Goal: Check status: Check status

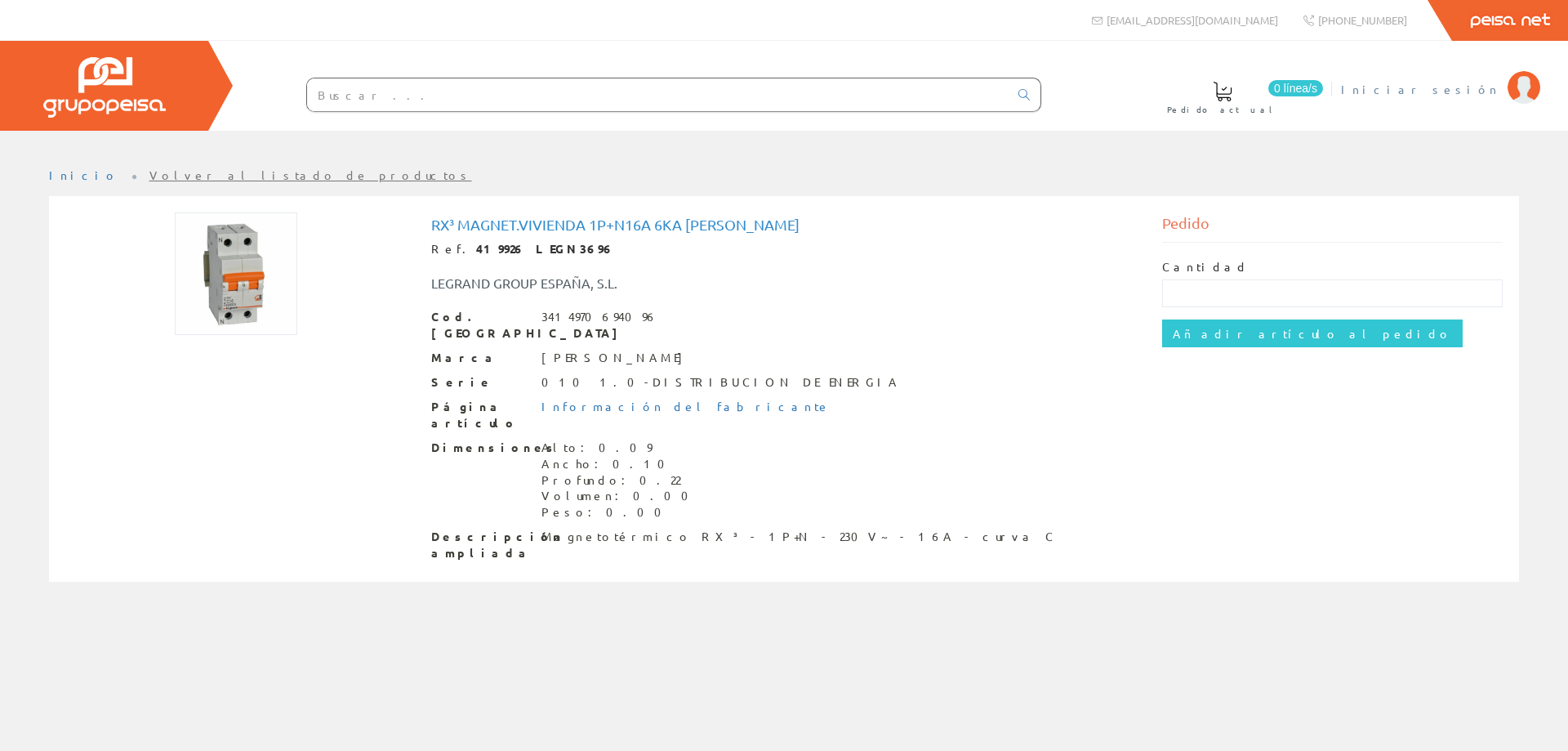
click at [1465, 87] on span "Iniciar sesión" at bounding box center [1420, 89] width 159 height 16
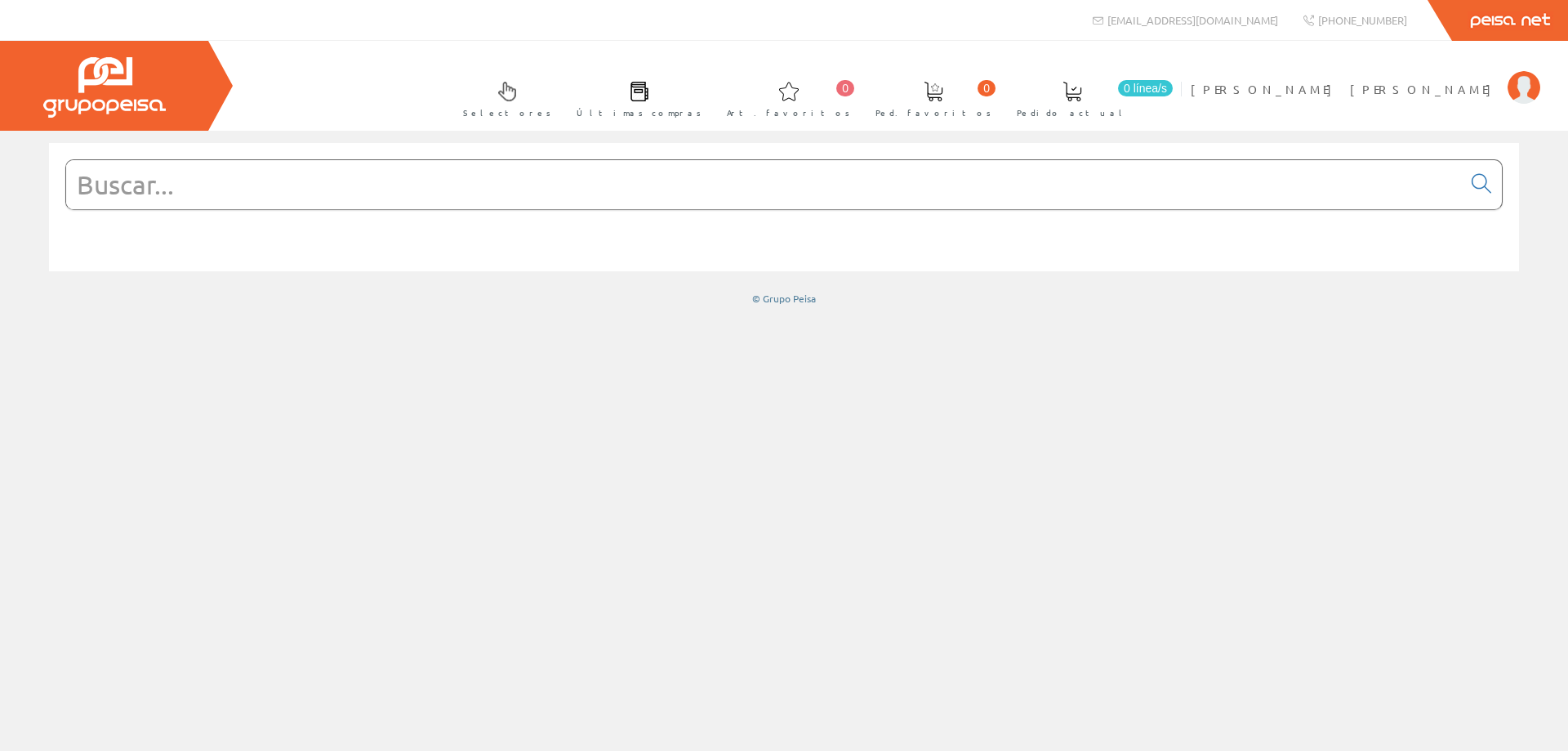
click at [649, 89] on span at bounding box center [640, 92] width 20 height 20
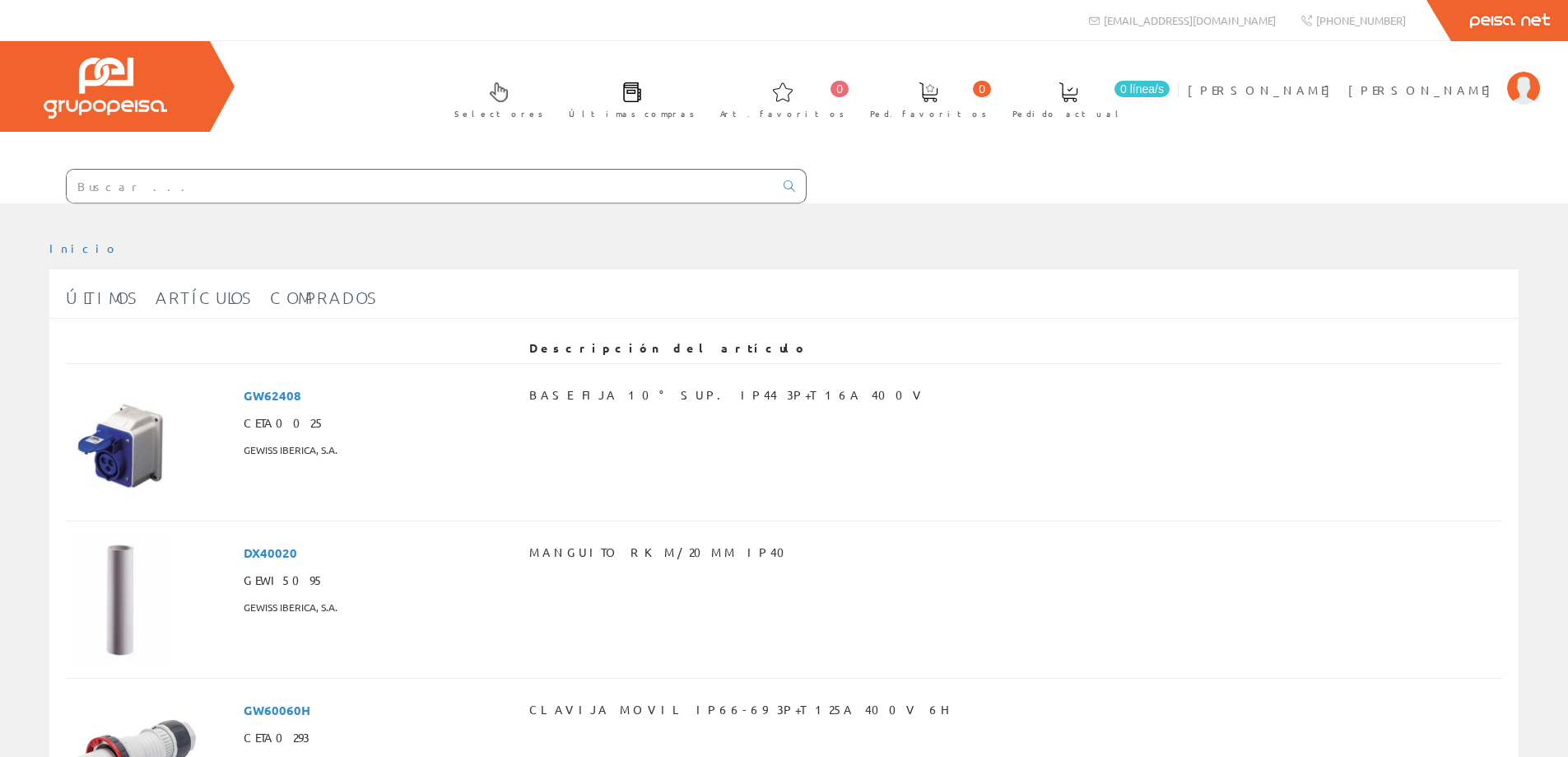
click at [1078, 95] on span at bounding box center [1068, 93] width 20 height 20
click at [642, 94] on span at bounding box center [632, 93] width 20 height 20
click at [1519, 81] on img at bounding box center [1523, 88] width 33 height 33
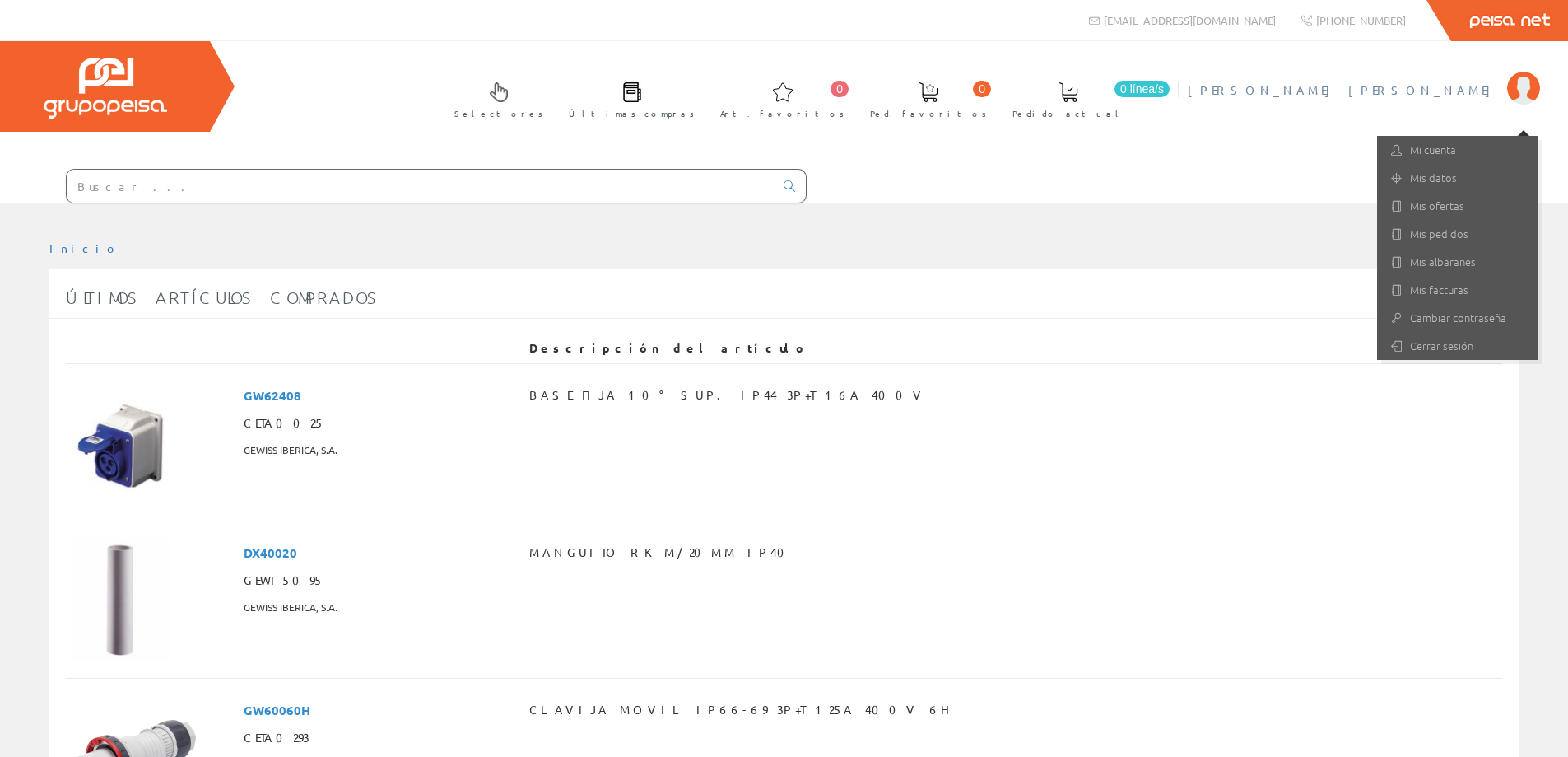
click at [1268, 208] on div at bounding box center [784, 215] width 1568 height 25
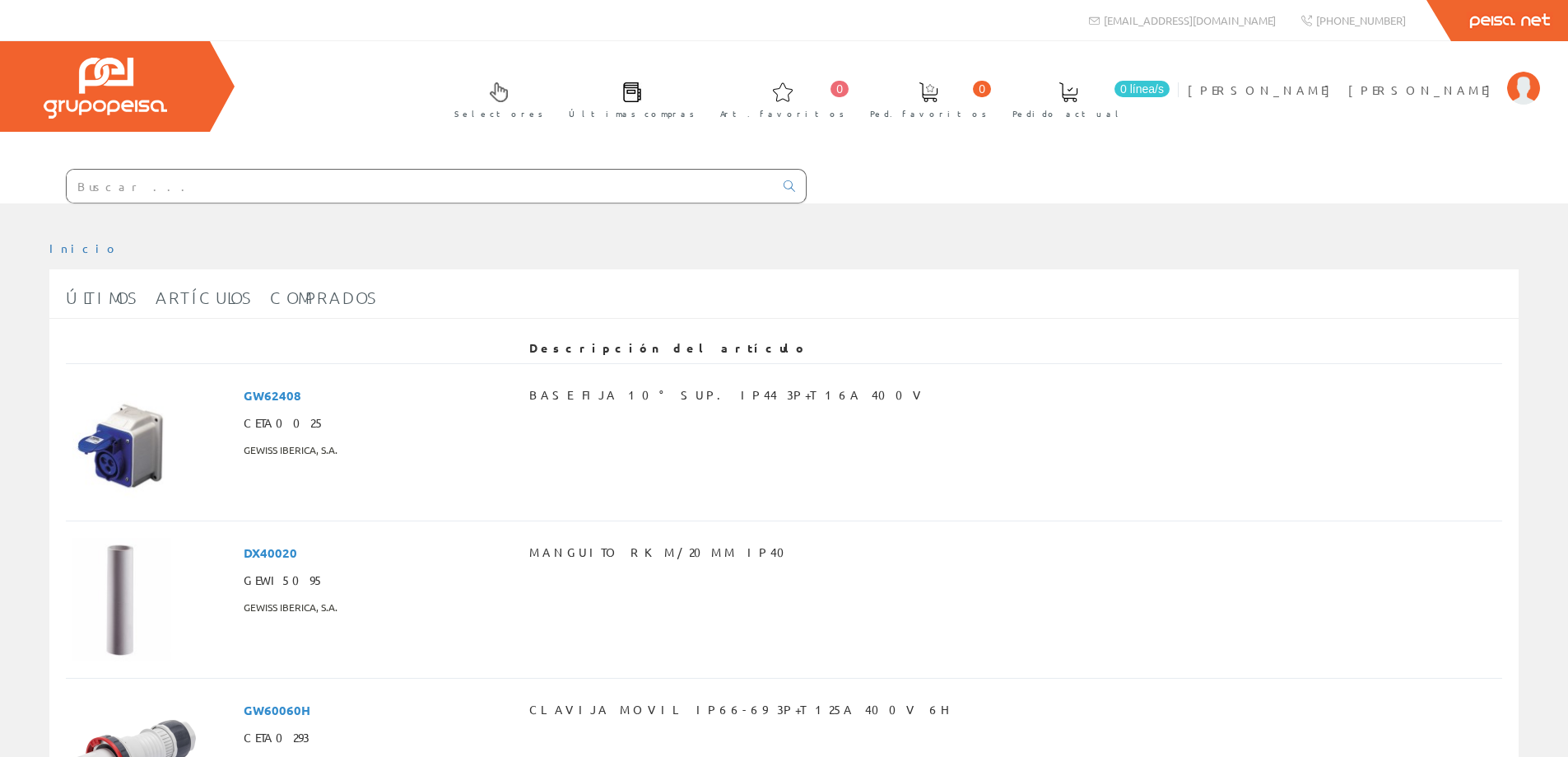
click at [1482, 25] on link "Peisa Net" at bounding box center [1510, 20] width 117 height 41
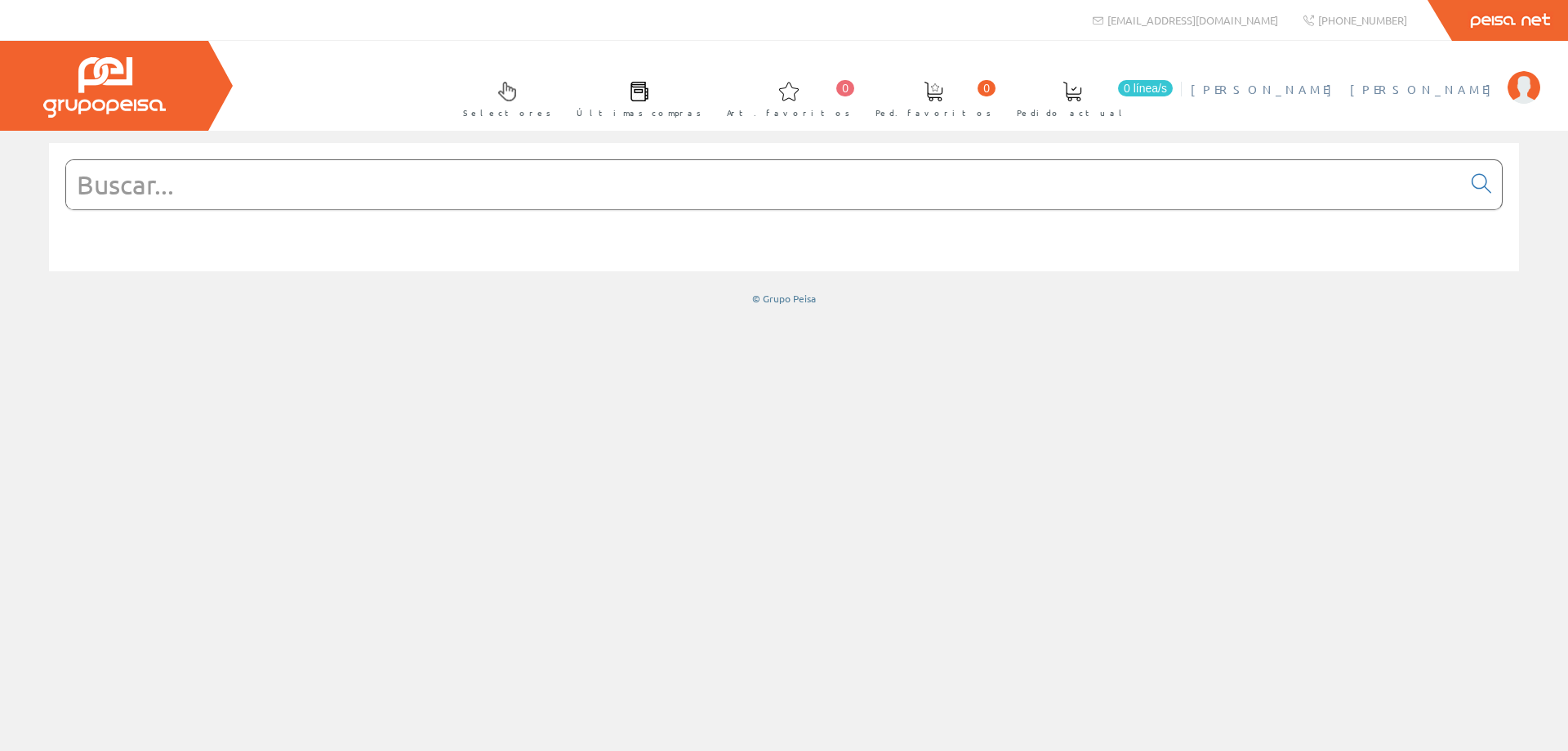
click at [1519, 81] on img at bounding box center [1524, 87] width 32 height 32
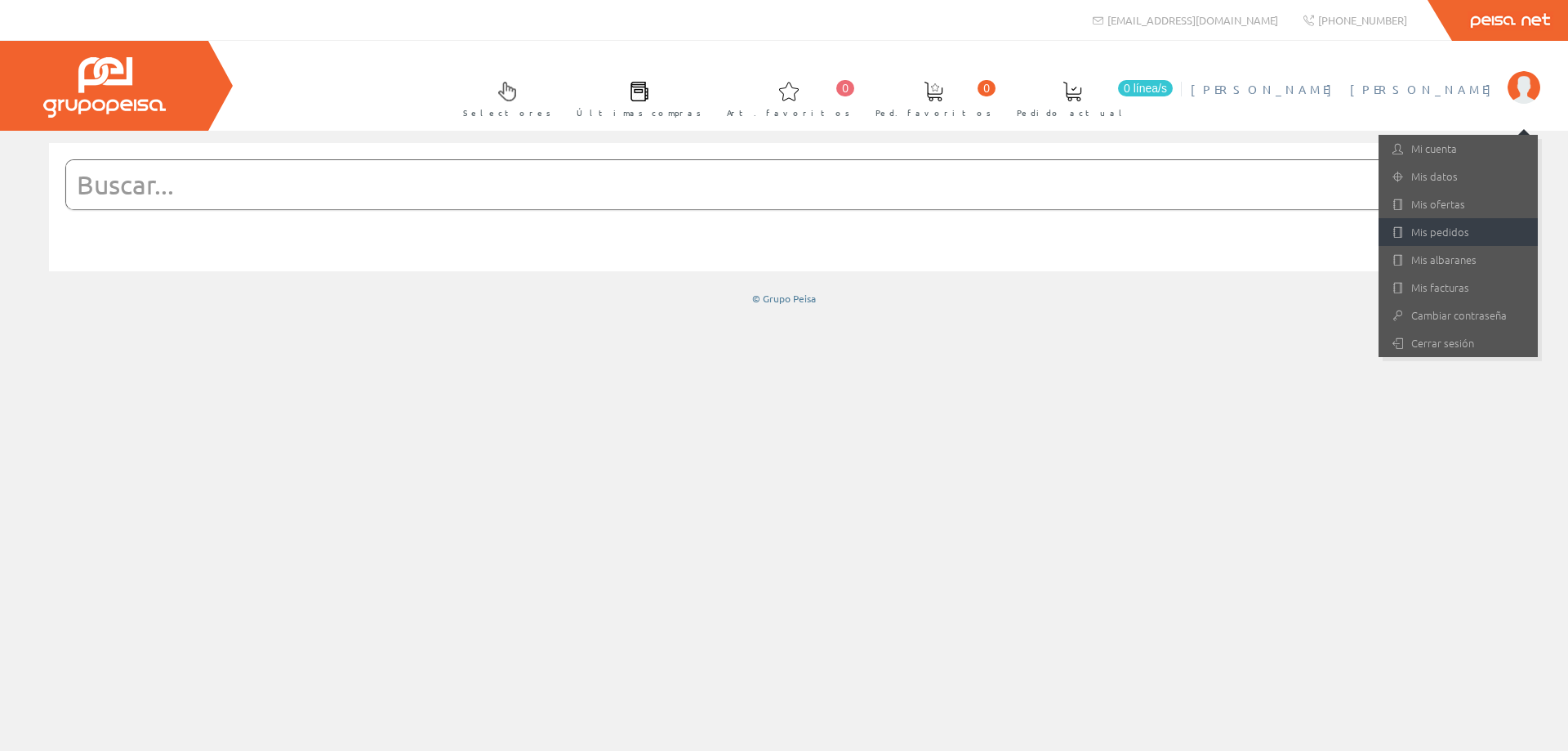
click at [1443, 231] on link "Mis pedidos" at bounding box center [1458, 232] width 160 height 28
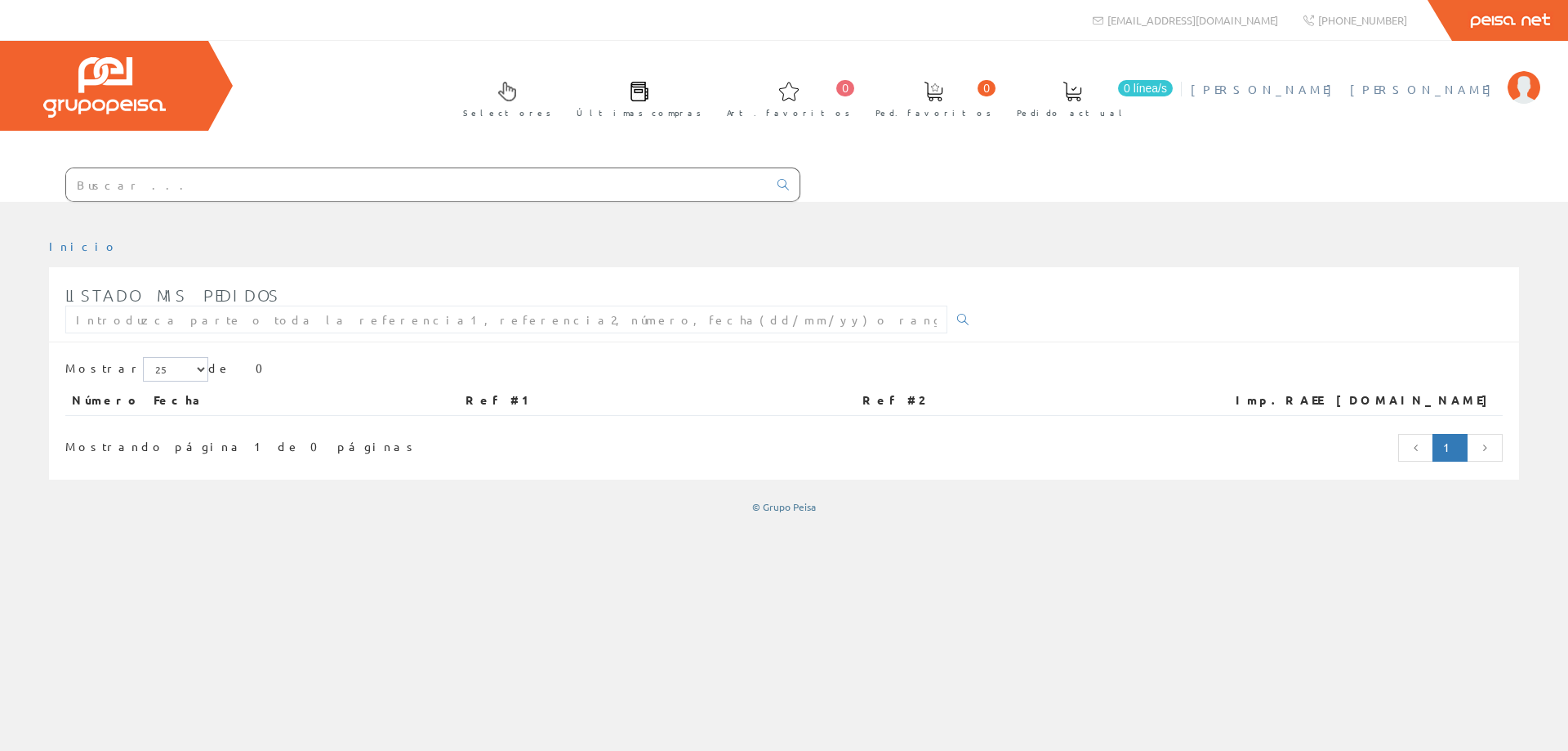
click at [1524, 83] on img at bounding box center [1524, 87] width 32 height 32
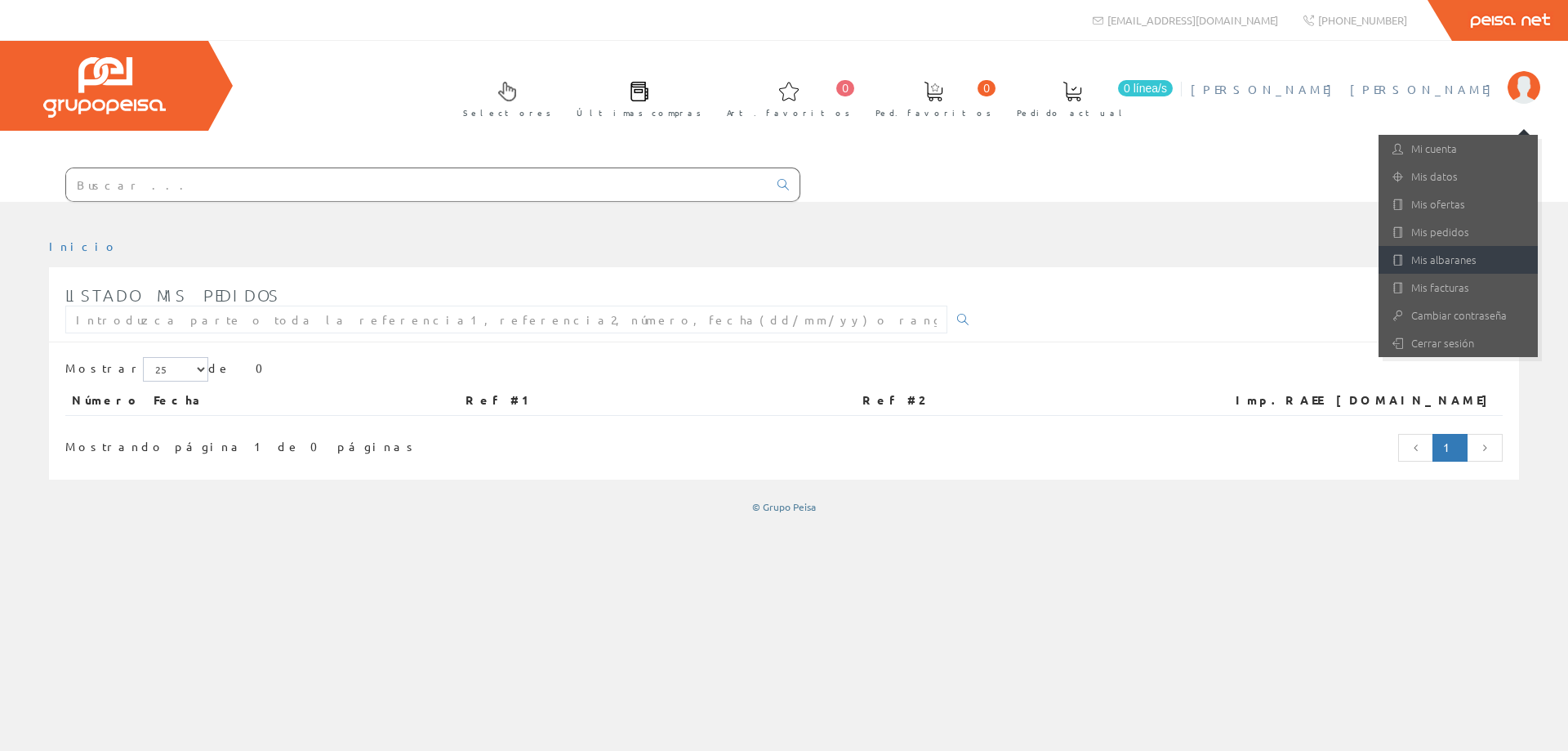
click at [1454, 260] on link "Mis albaranes" at bounding box center [1458, 260] width 160 height 28
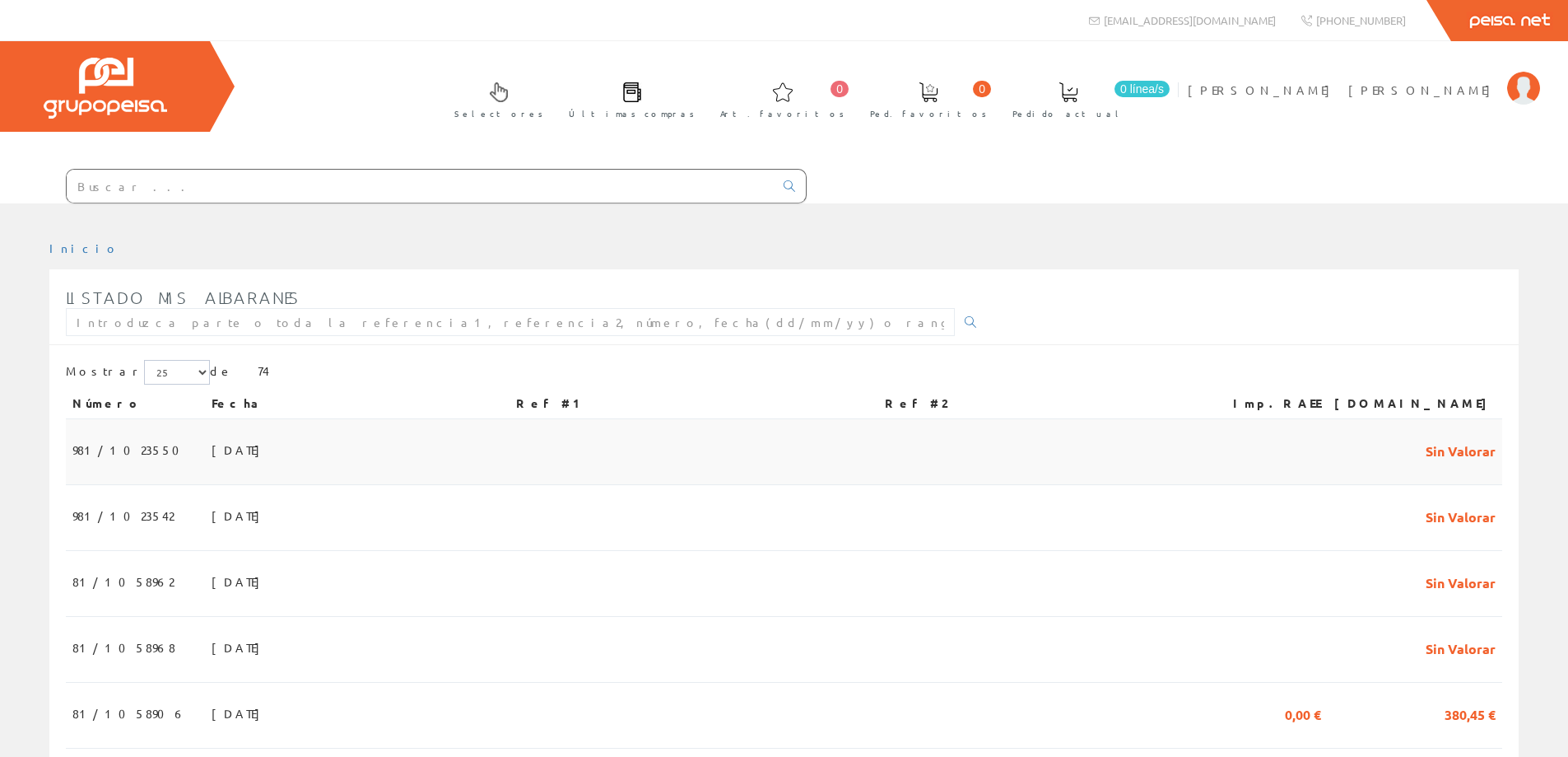
click at [137, 448] on span "981/1023550" at bounding box center [131, 449] width 117 height 28
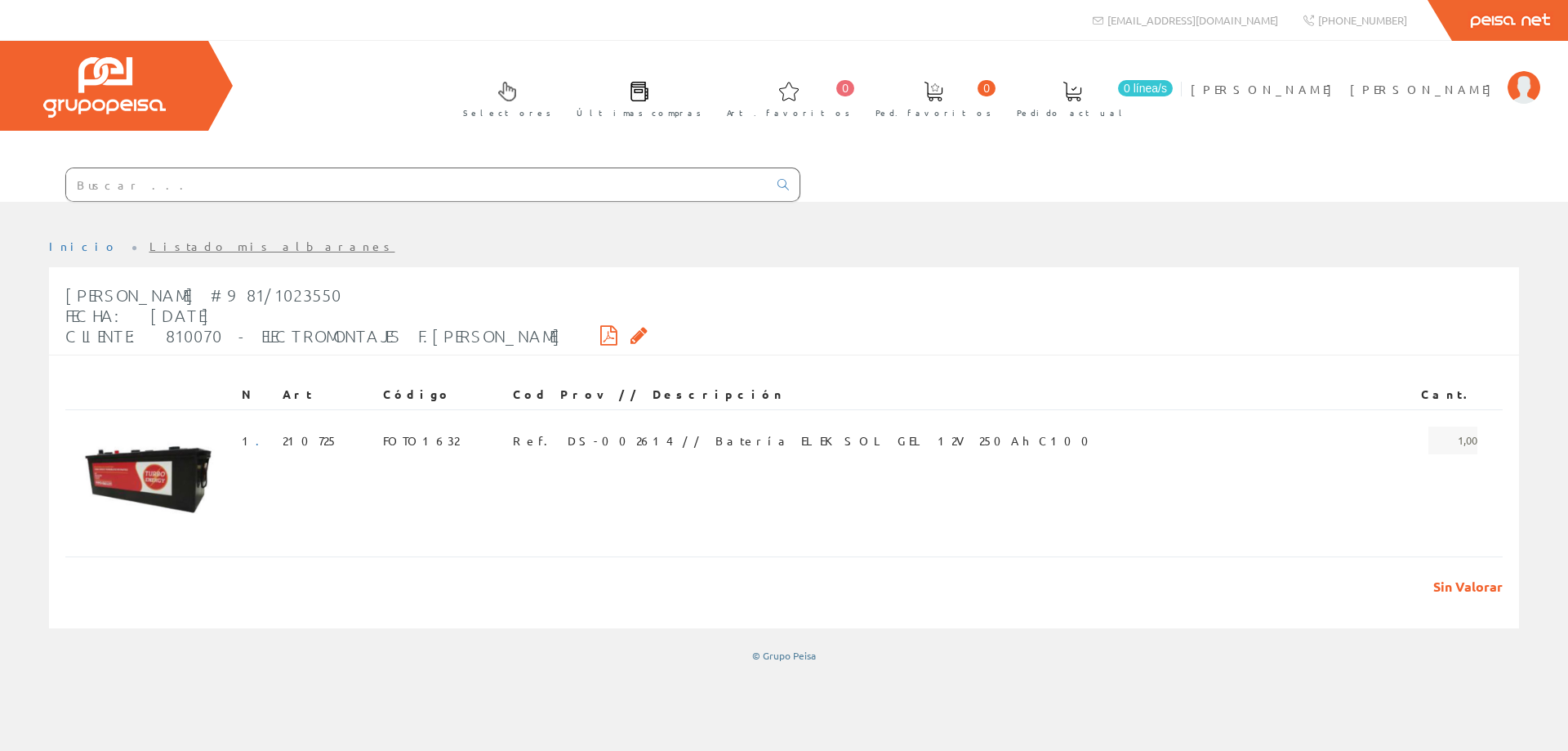
click at [600, 334] on icon at bounding box center [608, 334] width 17 height 12
click at [1524, 85] on img at bounding box center [1524, 87] width 32 height 32
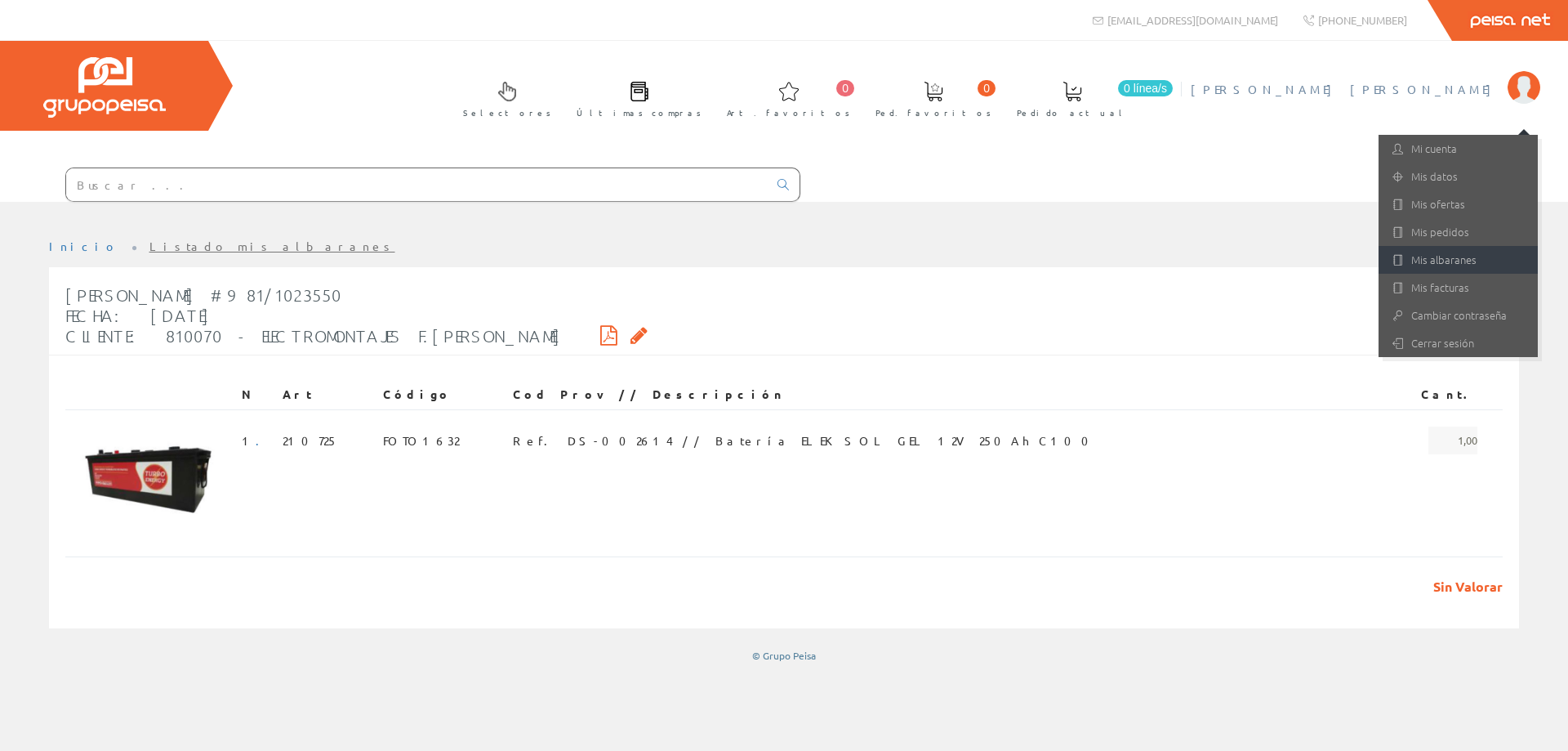
click at [1441, 260] on link "Mis albaranes" at bounding box center [1458, 260] width 160 height 28
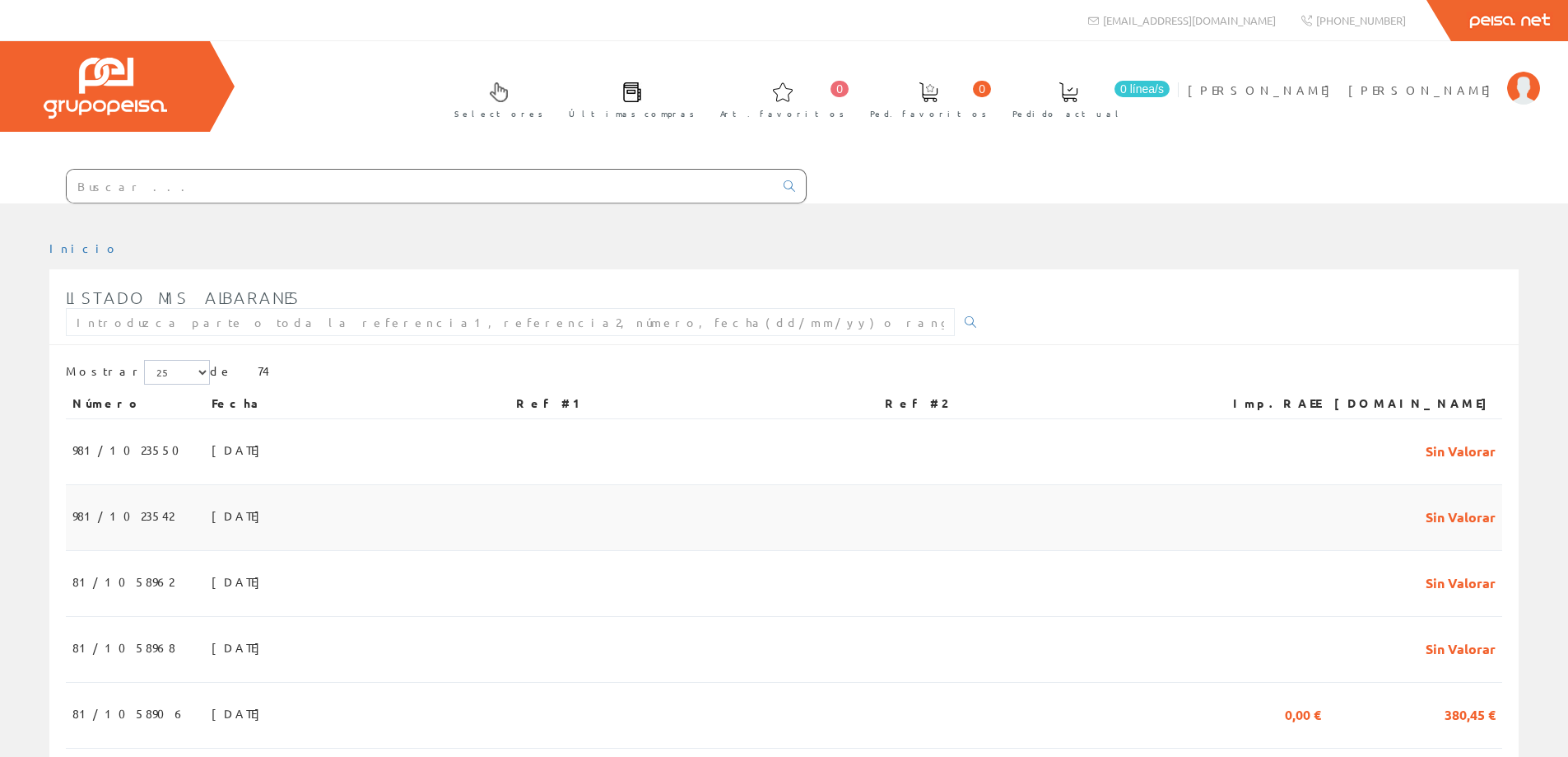
click at [1447, 514] on span "Sin Valorar" at bounding box center [1461, 515] width 70 height 28
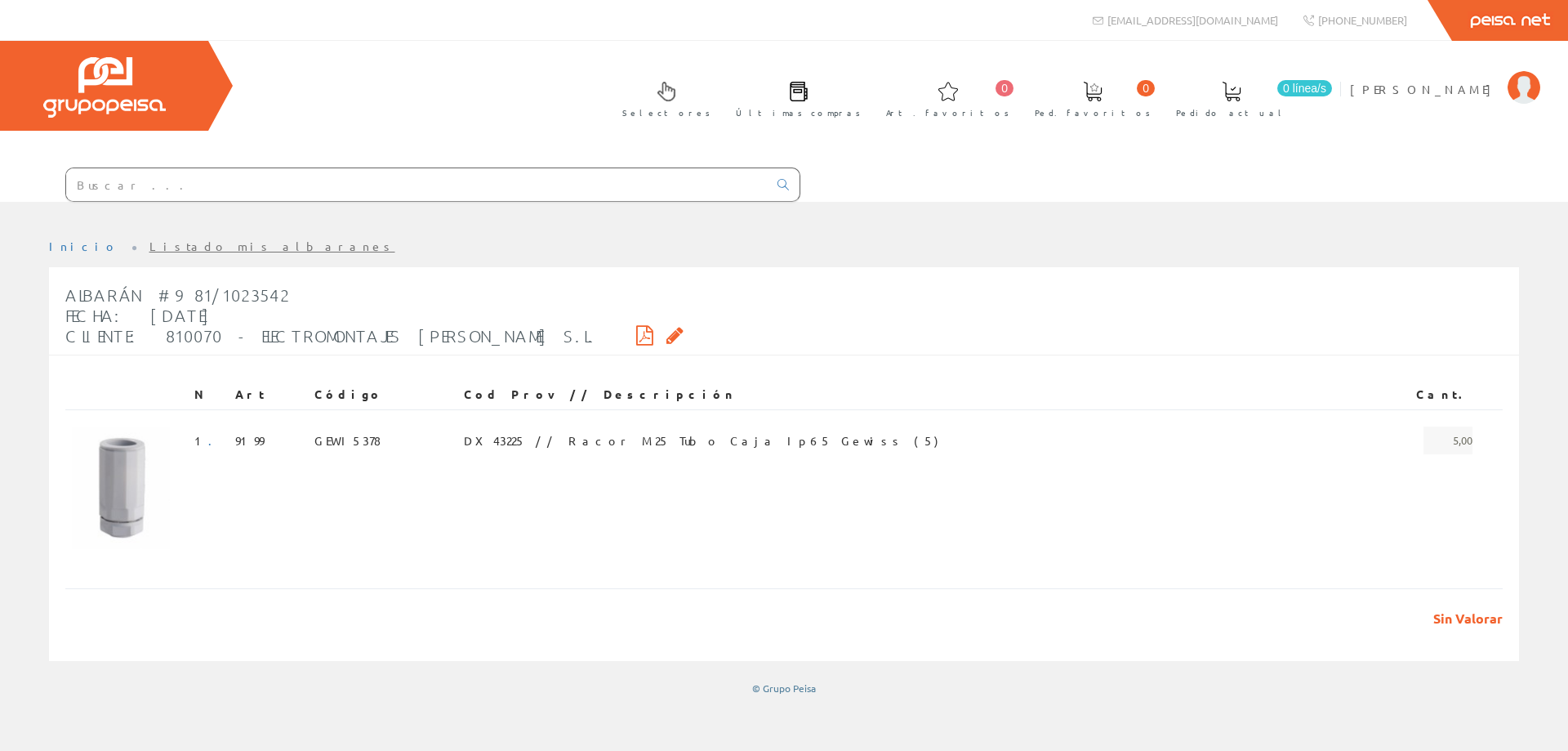
click at [636, 330] on icon at bounding box center [644, 334] width 17 height 12
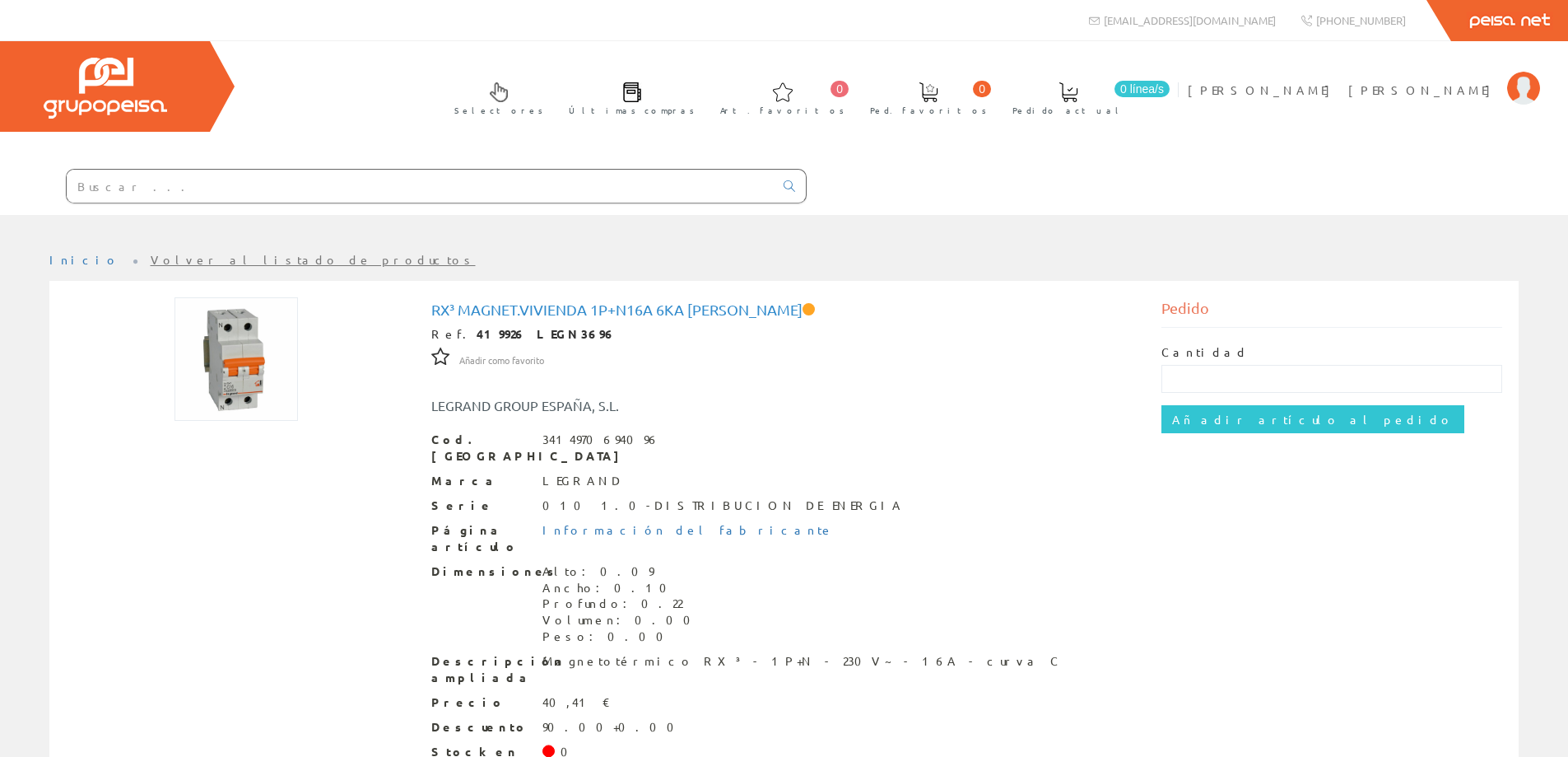
click at [1533, 16] on link "Peisa Net" at bounding box center [1510, 20] width 117 height 41
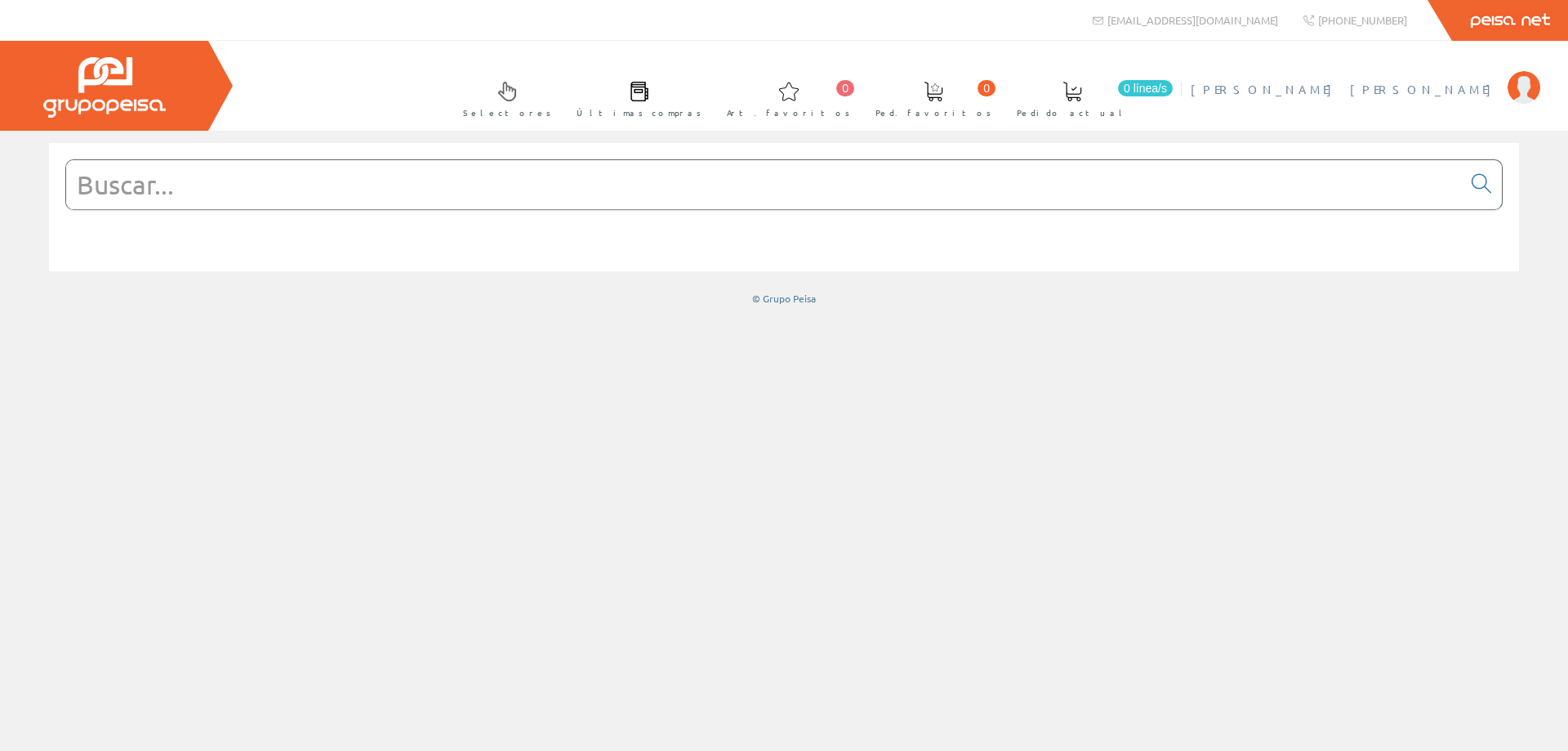
click at [1519, 83] on img at bounding box center [1524, 87] width 32 height 32
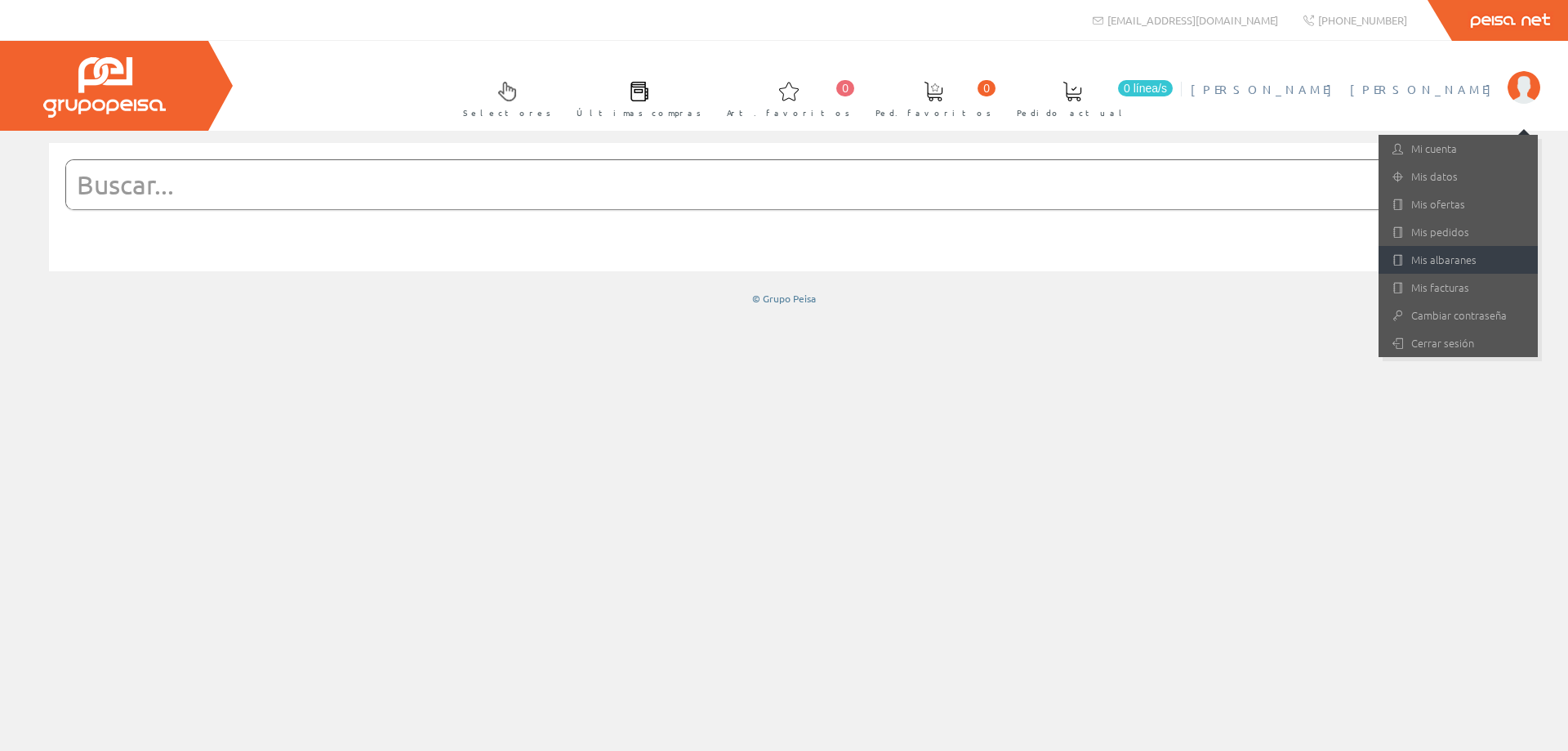
click at [1436, 260] on link "Mis albaranes" at bounding box center [1458, 260] width 160 height 28
